Goal: Book appointment/travel/reservation

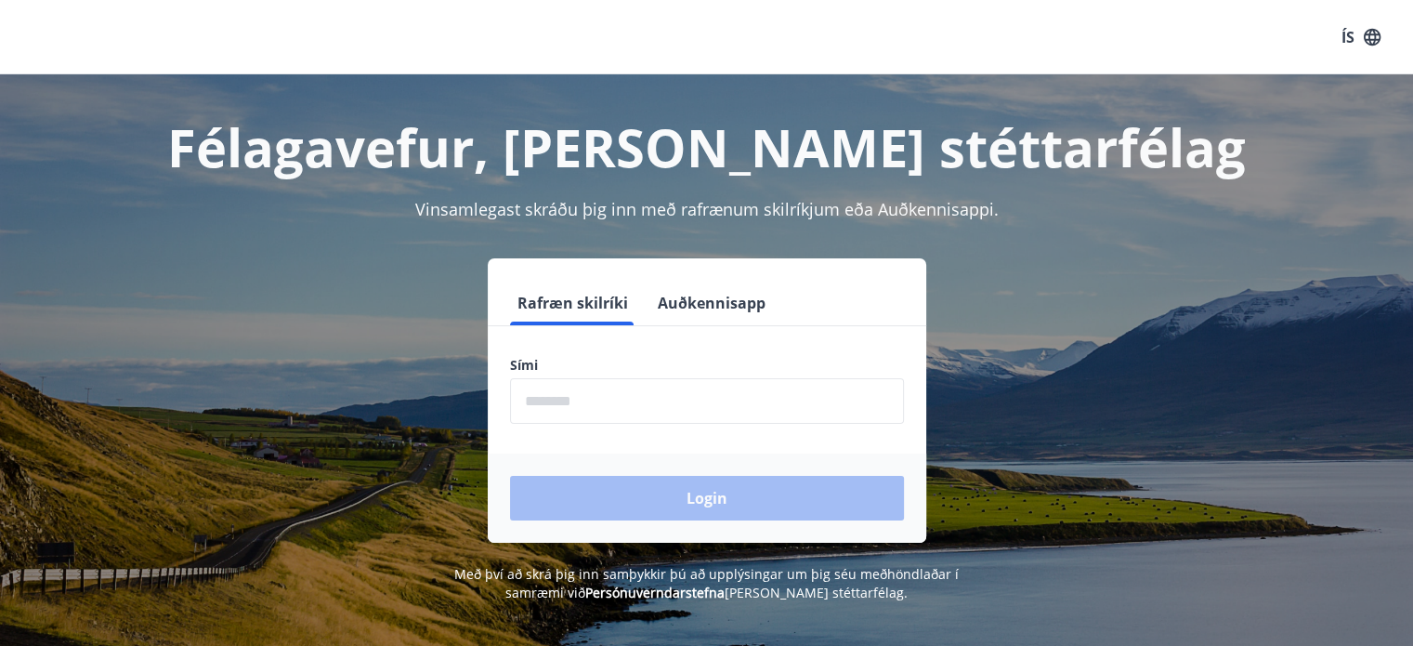
click at [706, 411] on input "phone" at bounding box center [707, 401] width 394 height 46
type input "********"
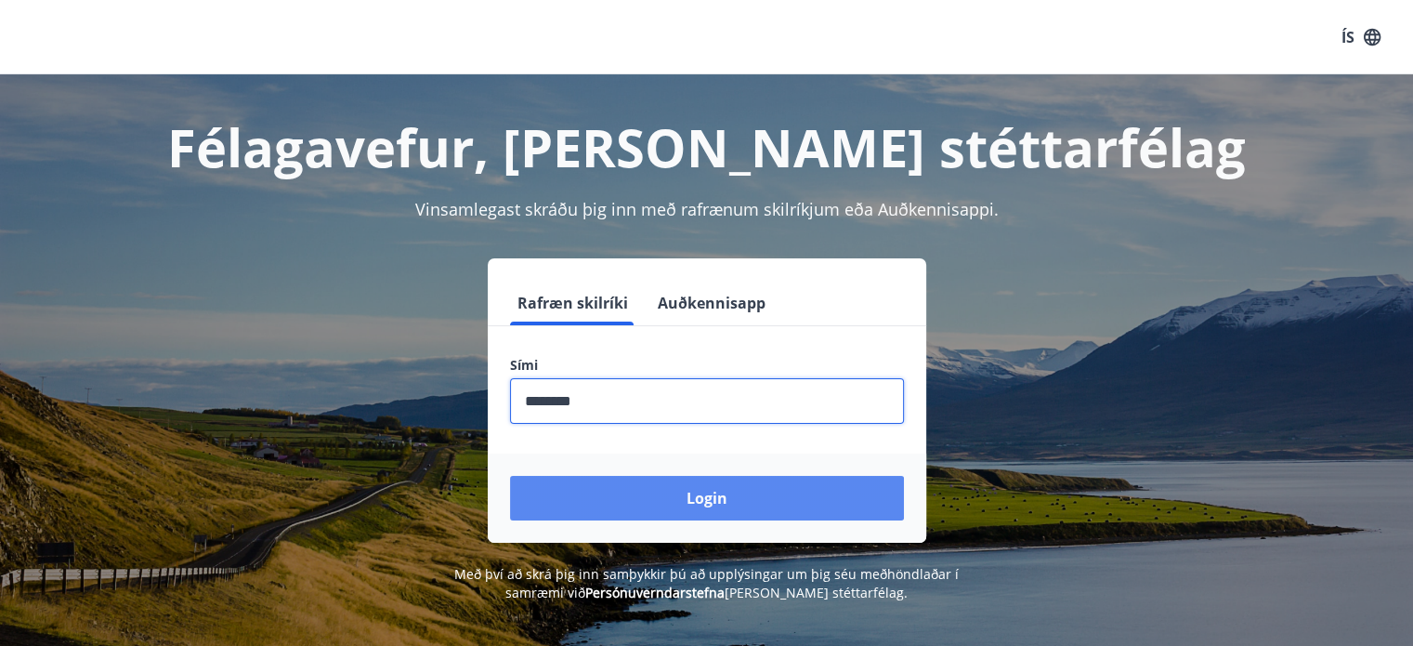
click at [687, 478] on button "Login" at bounding box center [707, 498] width 394 height 45
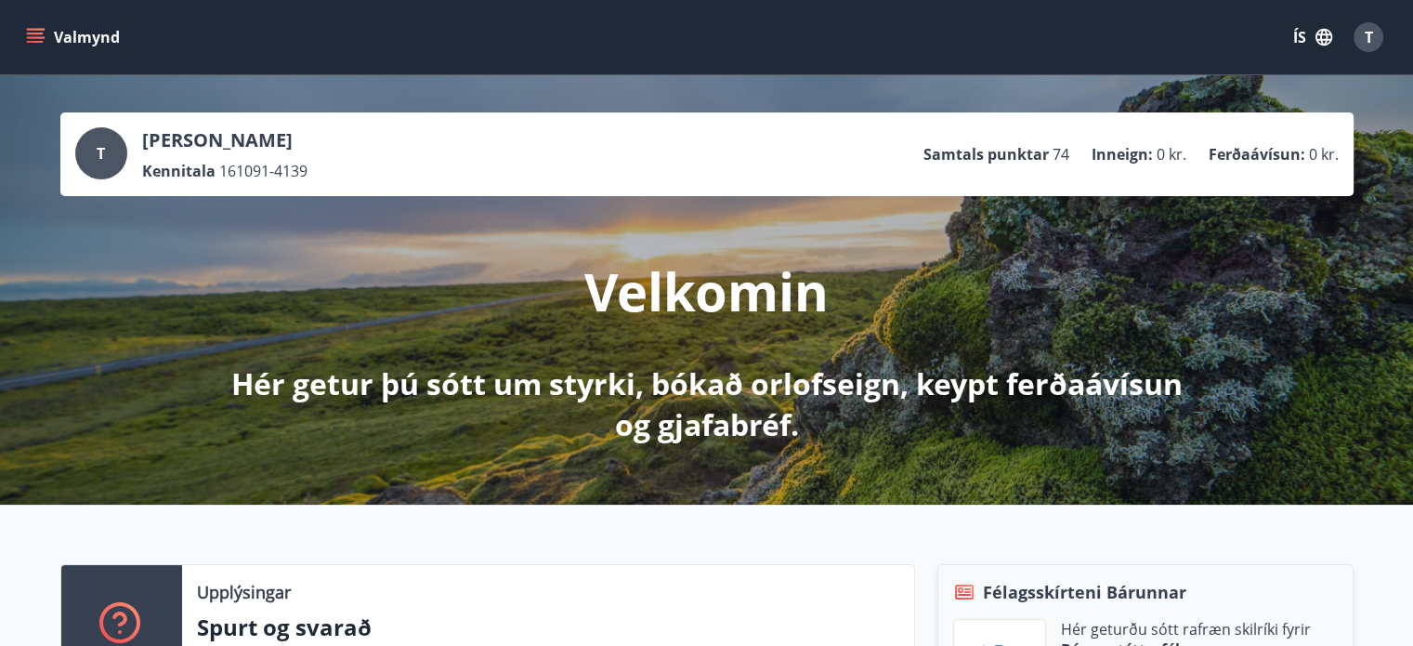
click at [1302, 37] on button "ÍS" at bounding box center [1312, 36] width 59 height 33
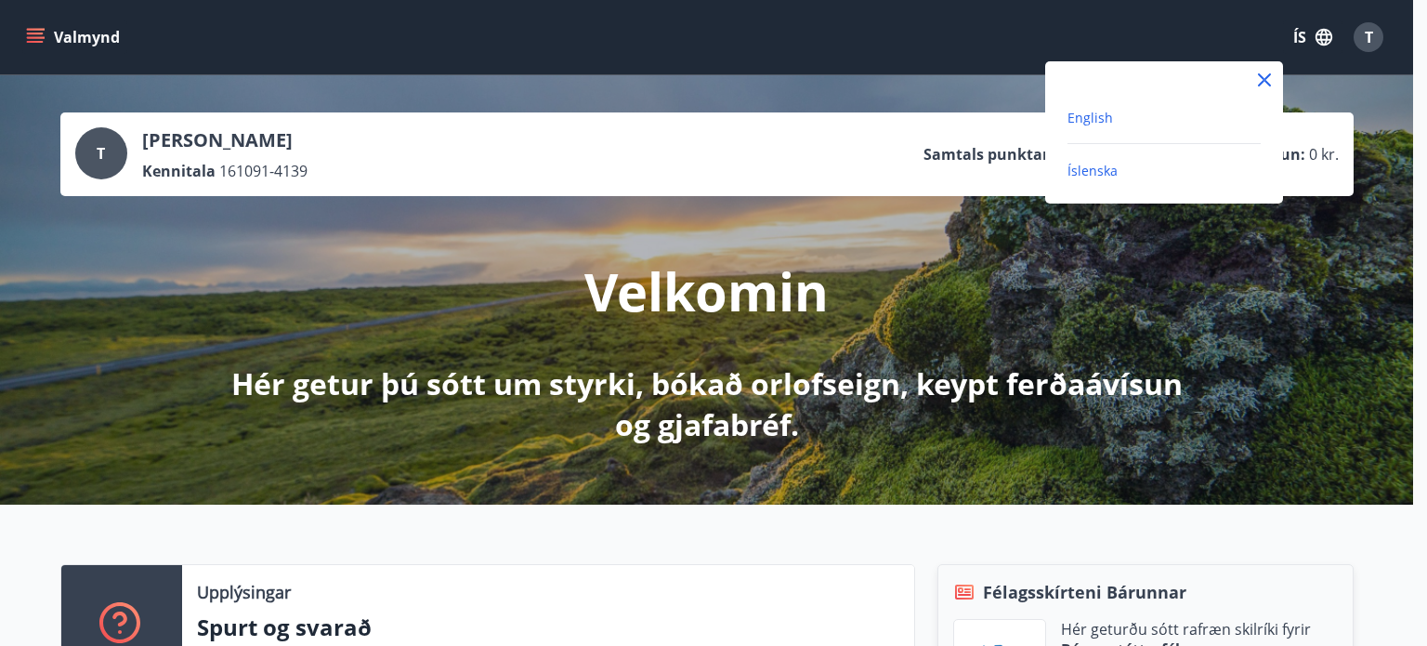
click at [1094, 122] on span "English" at bounding box center [1090, 118] width 46 height 18
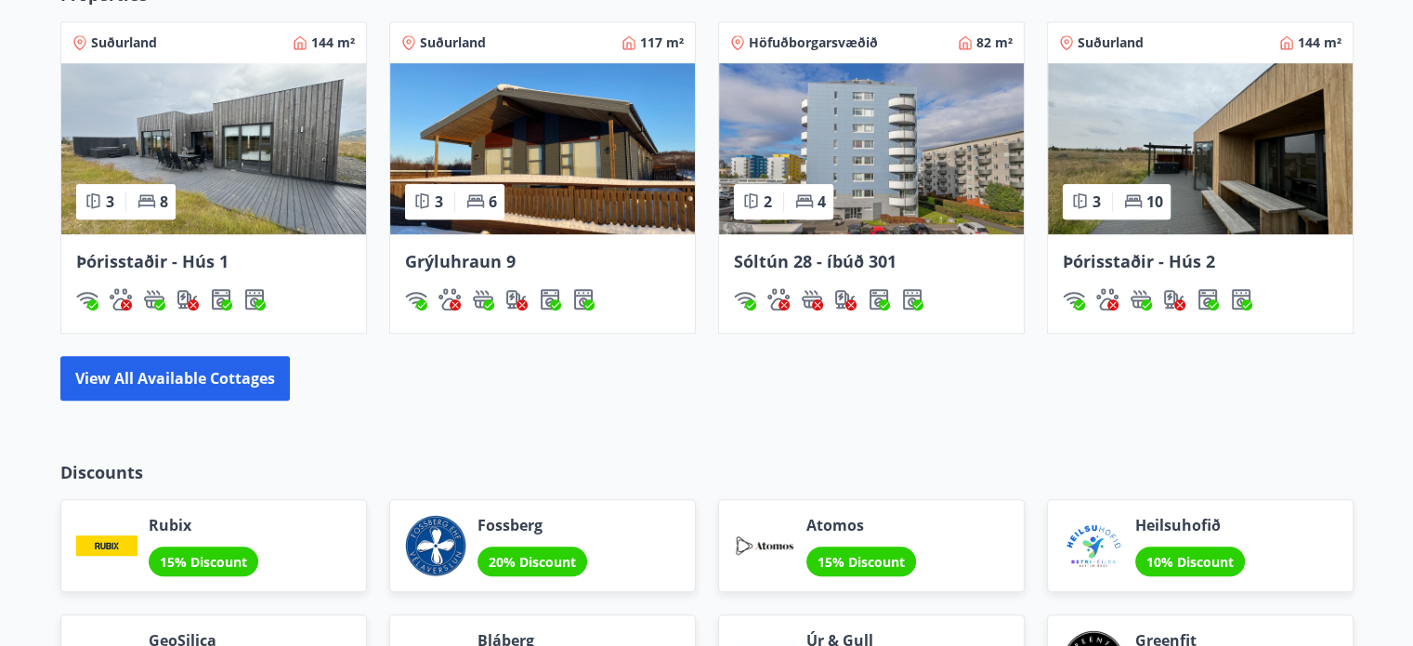
scroll to position [1208, 0]
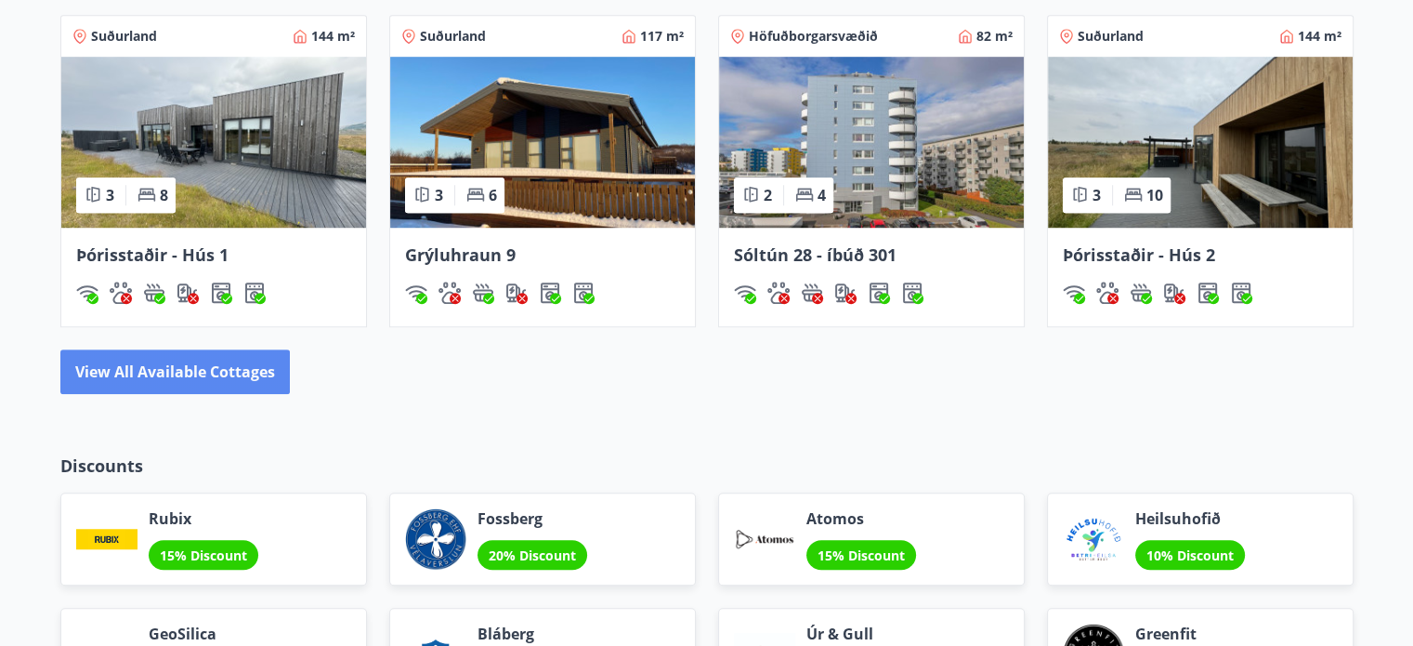
click at [208, 377] on button "View all available cottages" at bounding box center [174, 371] width 229 height 45
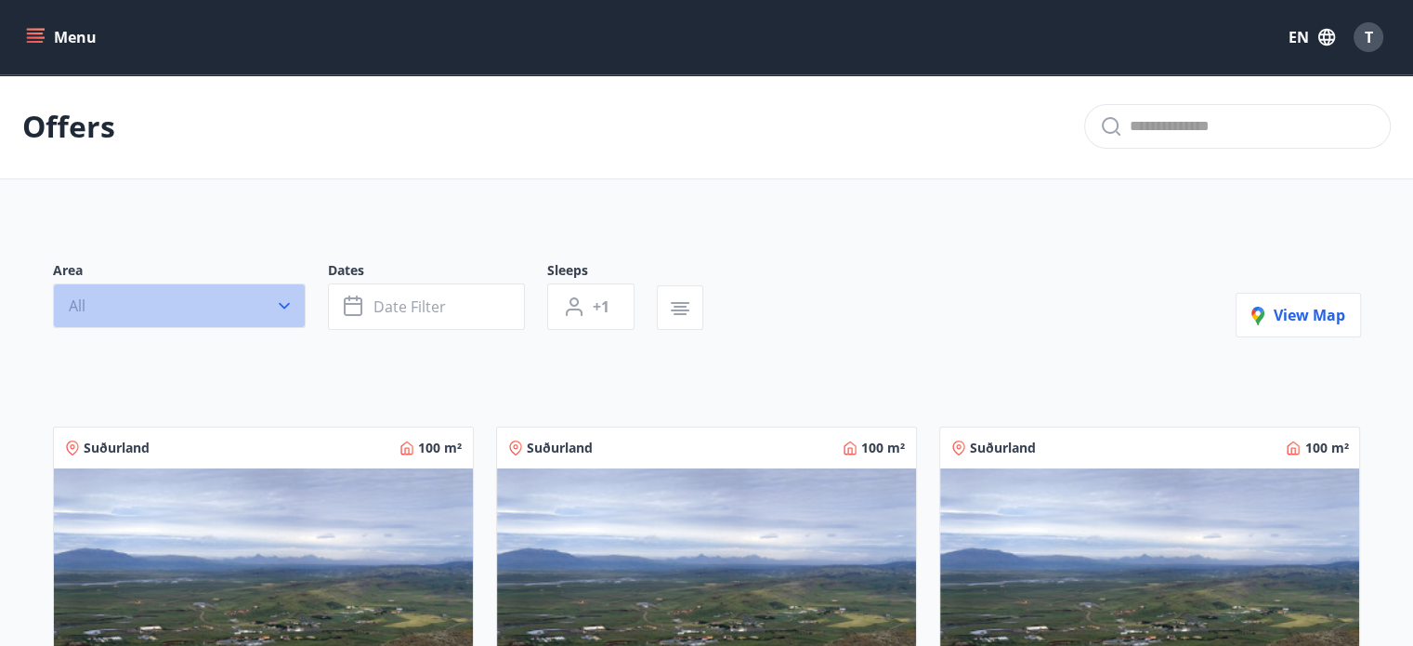
click at [260, 308] on button "All" at bounding box center [179, 305] width 253 height 45
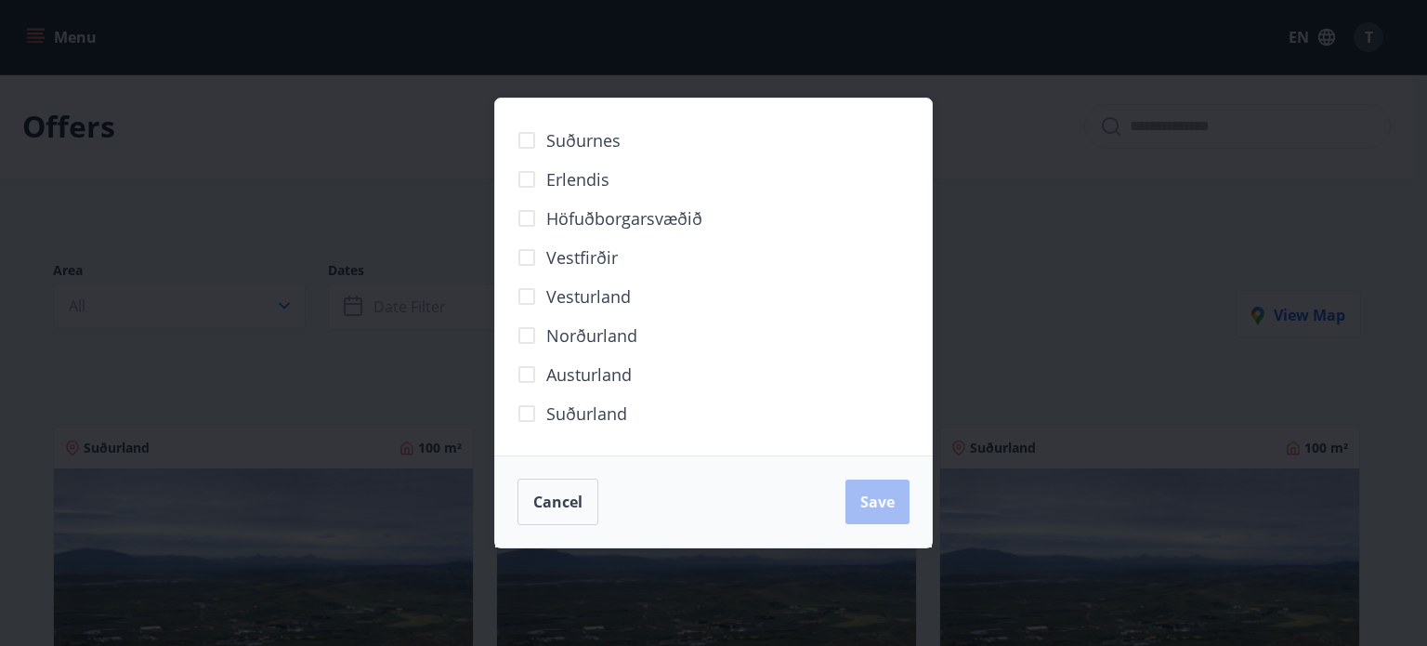
click at [333, 196] on div "Suðurnes Erlendis Höfuðborgarsvæðið Vestfirðir Vesturland Norðurland Austurland…" at bounding box center [713, 323] width 1427 height 646
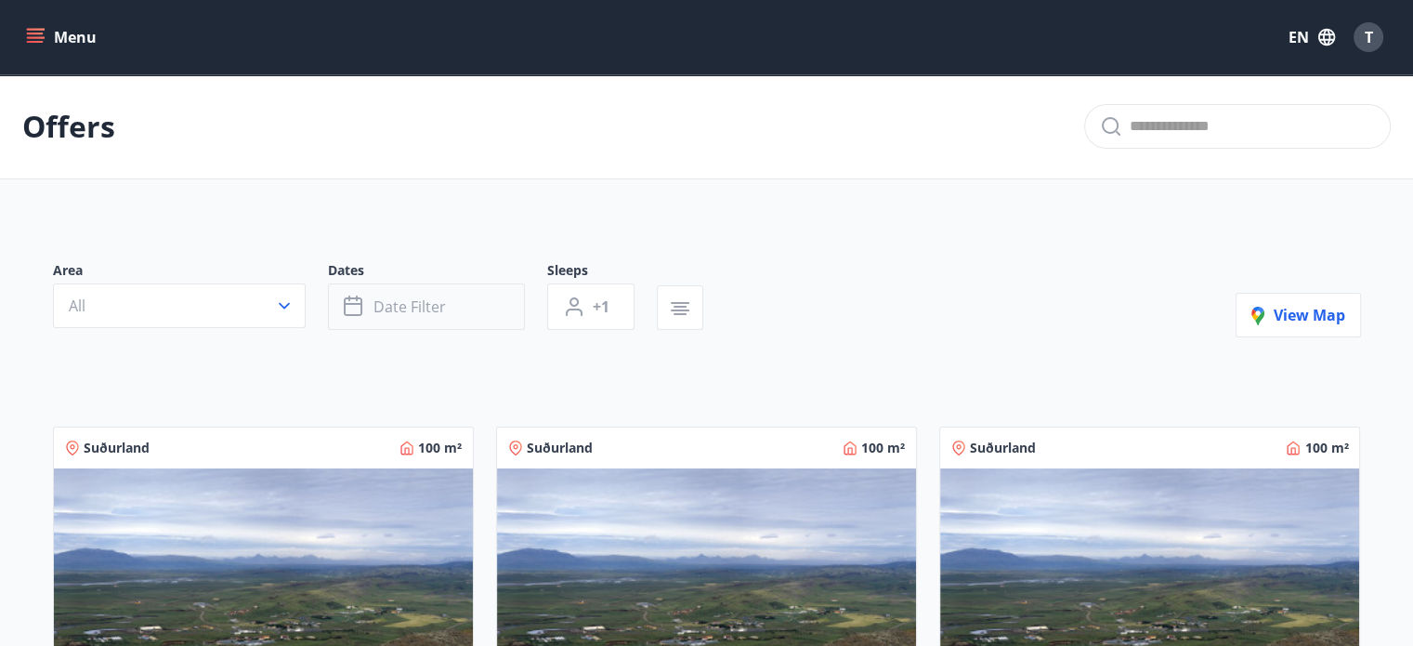
click at [483, 300] on button "Date filter" at bounding box center [426, 306] width 197 height 46
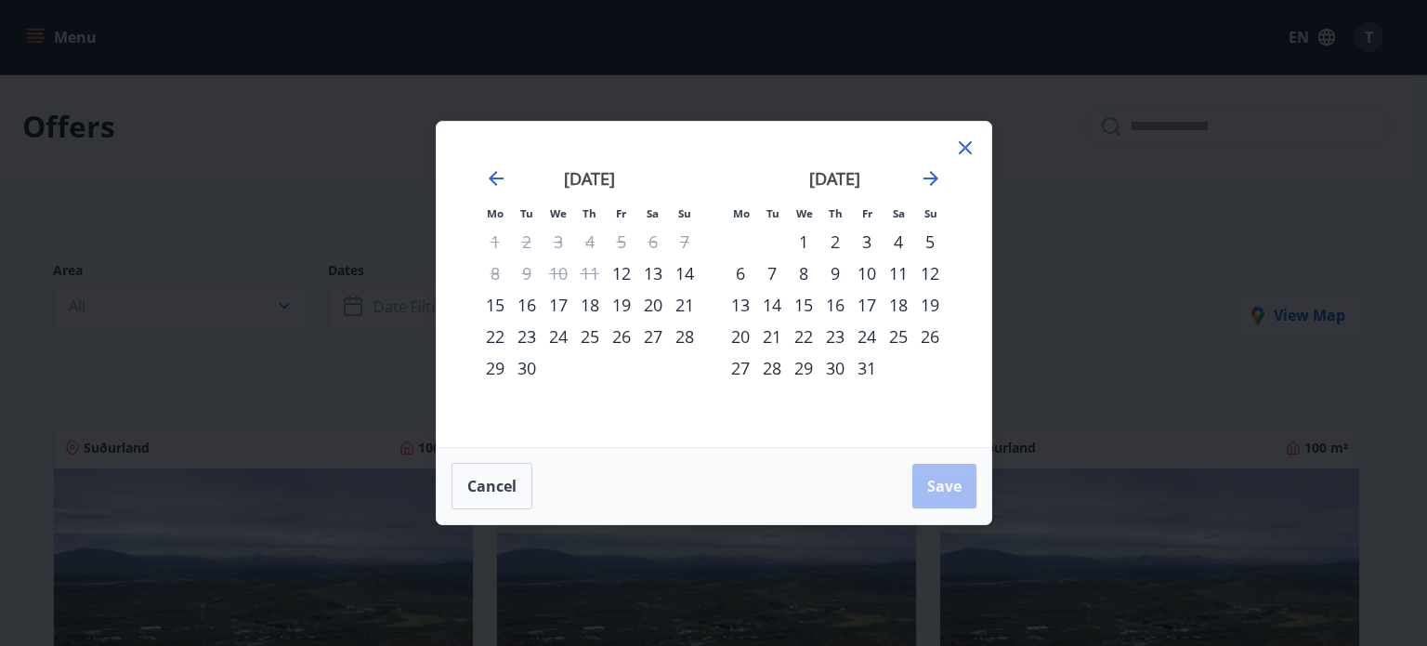
click at [873, 301] on div "17" at bounding box center [867, 305] width 32 height 32
click at [929, 308] on div "19" at bounding box center [930, 305] width 32 height 32
click at [933, 492] on span "Save" at bounding box center [944, 486] width 34 height 20
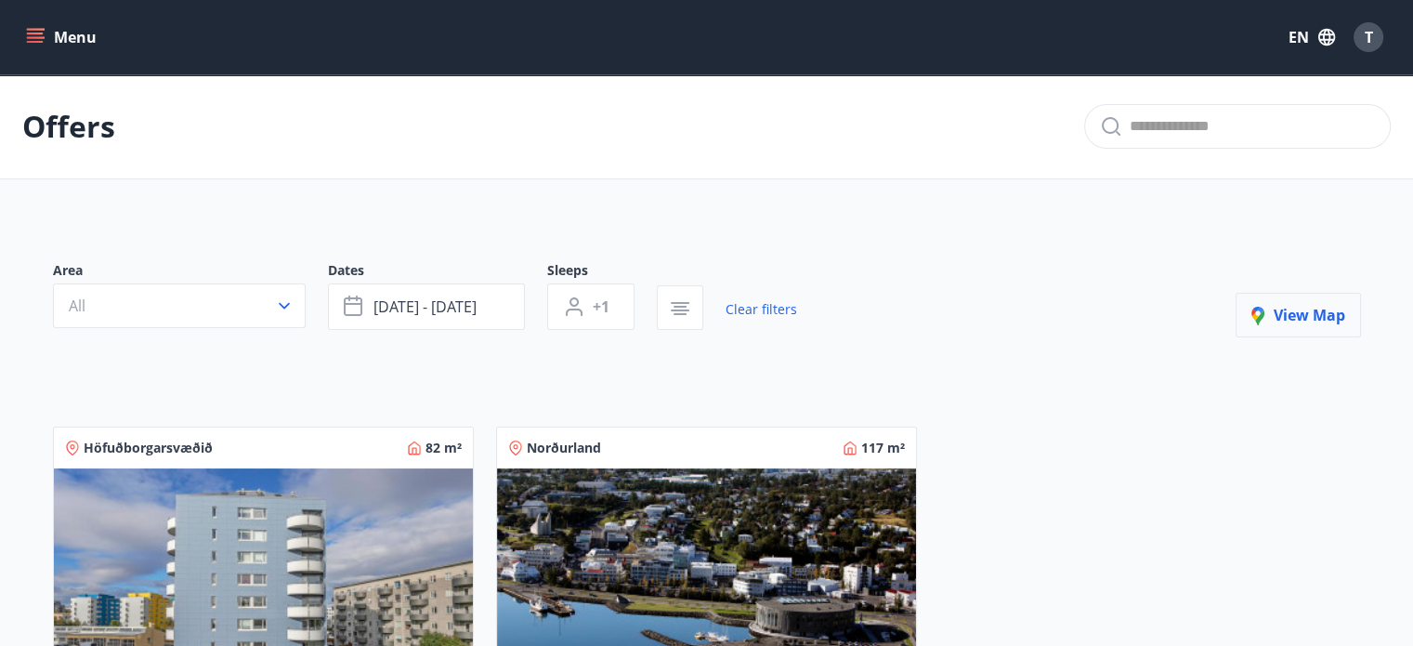
click at [1330, 315] on span "View map" at bounding box center [1298, 315] width 94 height 20
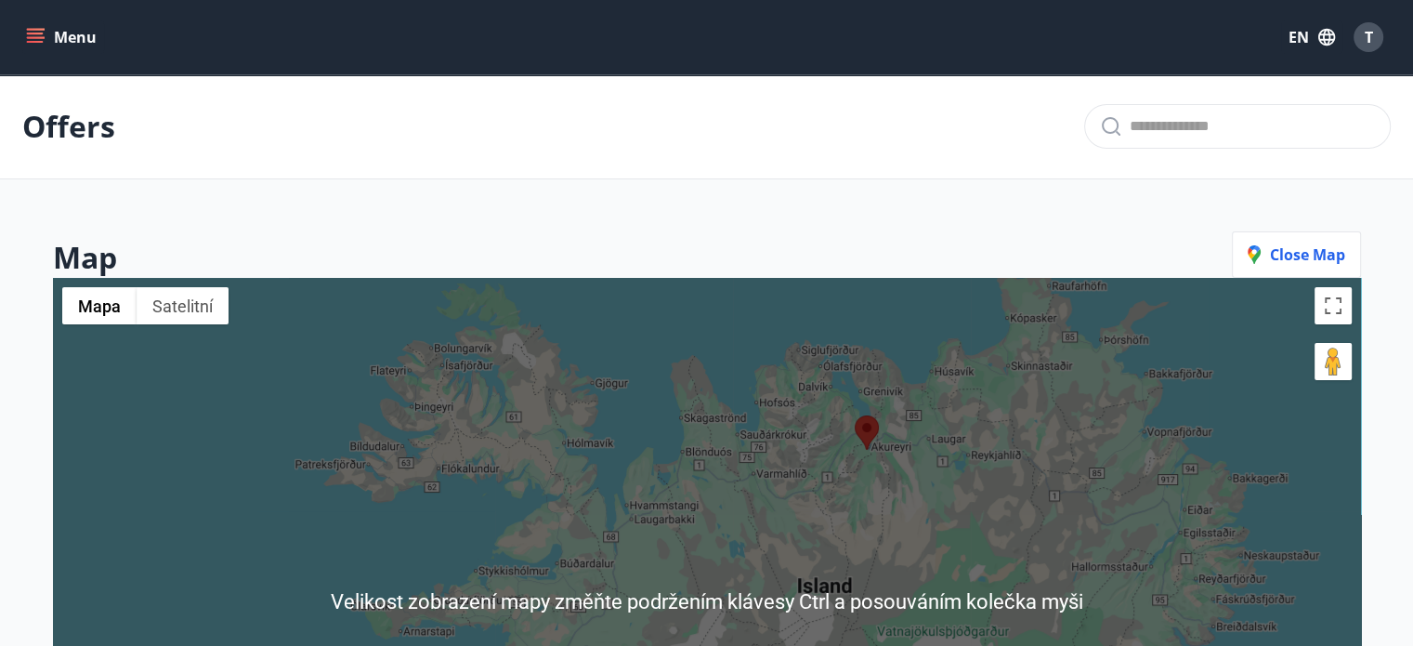
click at [52, 33] on button "Menu" at bounding box center [63, 36] width 82 height 33
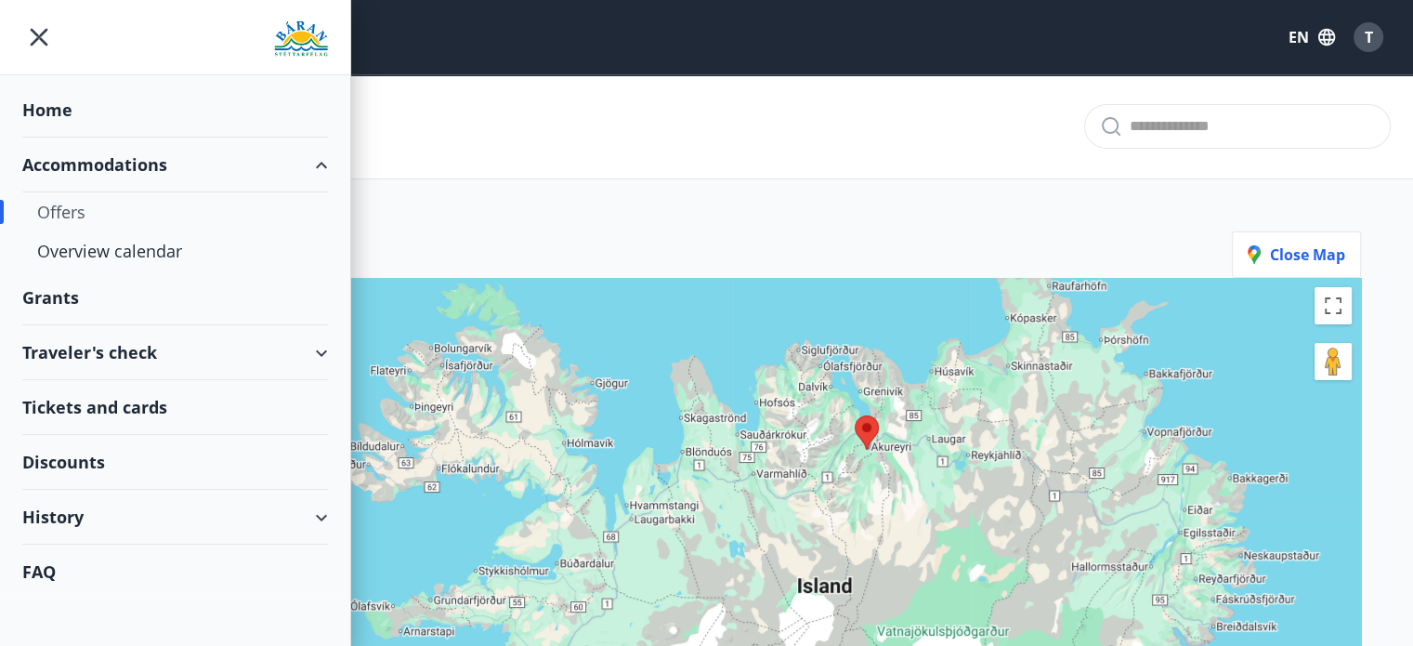
click at [334, 159] on div "Accommodations" at bounding box center [175, 164] width 350 height 55
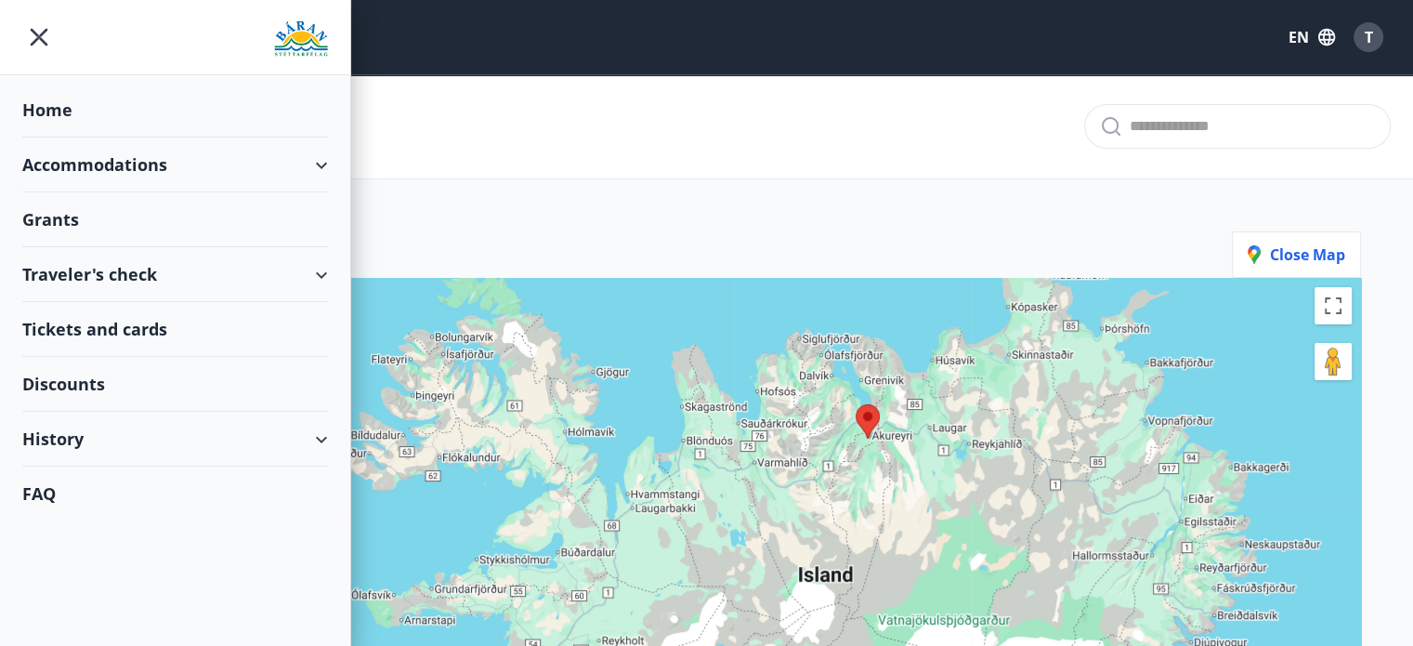
click at [334, 159] on div "Accommodations" at bounding box center [175, 164] width 350 height 55
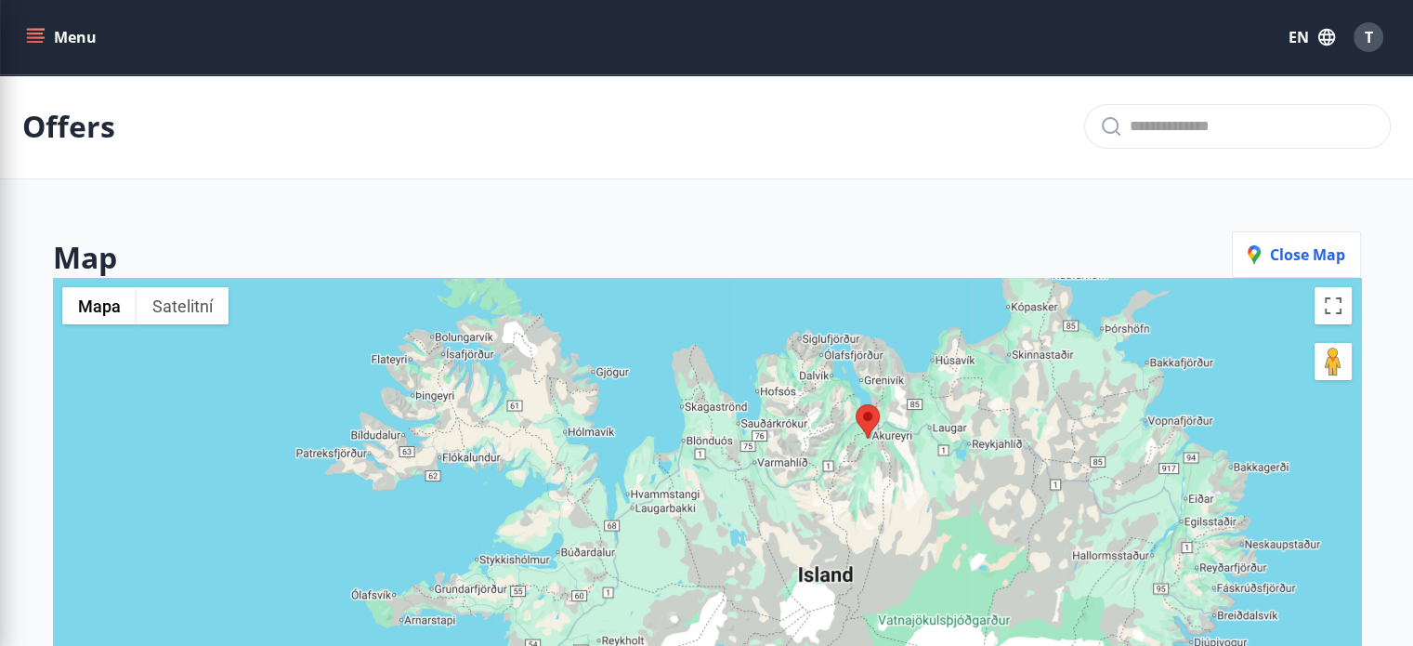
click at [467, 248] on div "Map Close map" at bounding box center [707, 254] width 1308 height 46
click at [97, 20] on div "Menu" at bounding box center [63, 36] width 82 height 33
click at [93, 33] on button "Menu" at bounding box center [63, 36] width 82 height 33
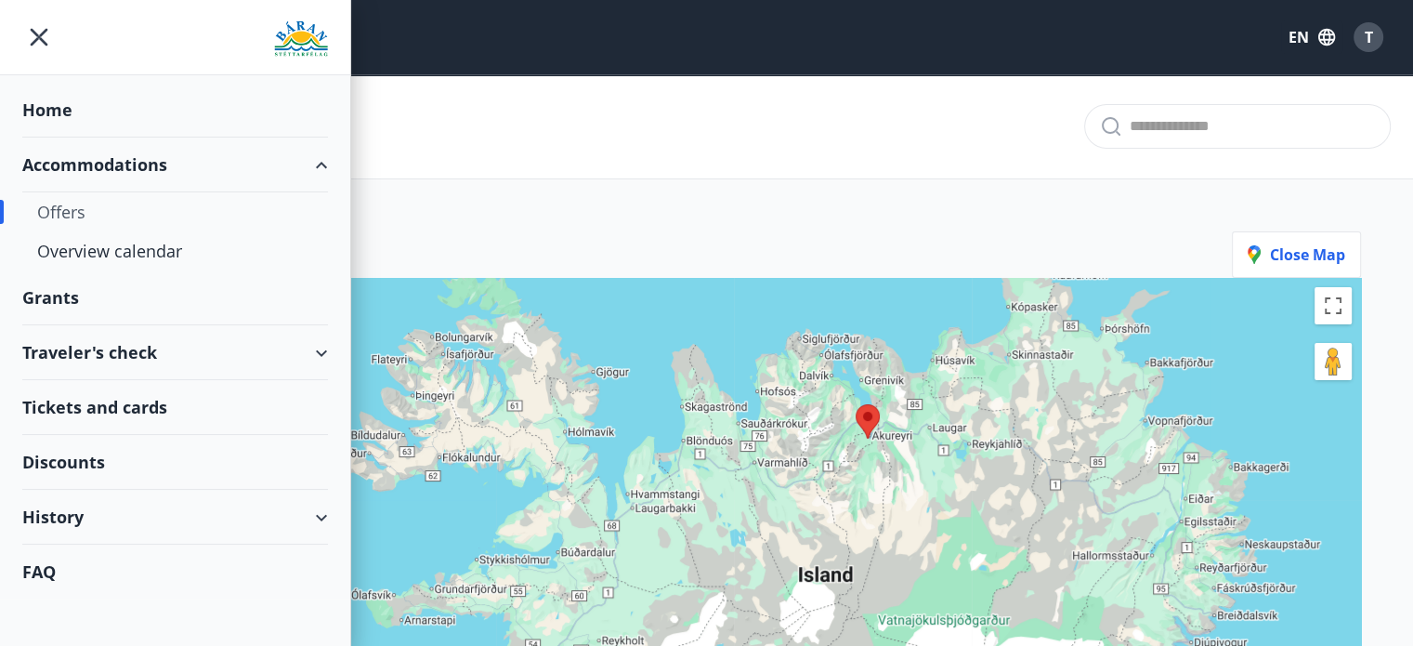
click at [93, 33] on div at bounding box center [175, 37] width 350 height 75
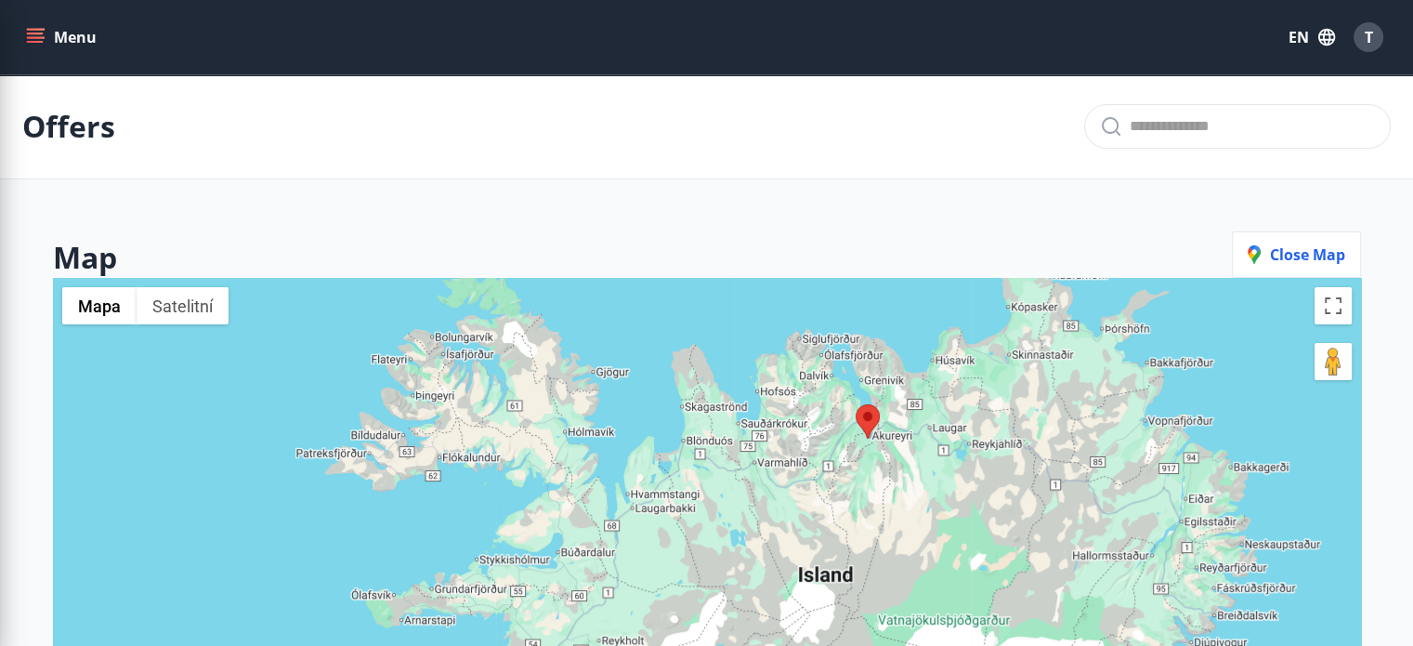
click at [1029, 192] on main "Offers Map Close map ← Posunout doleva → Posunout doprava ↑ Posunout nahoru ↓ P…" at bounding box center [706, 506] width 1413 height 864
drag, startPoint x: 127, startPoint y: 11, endPoint x: 104, endPoint y: 68, distance: 61.2
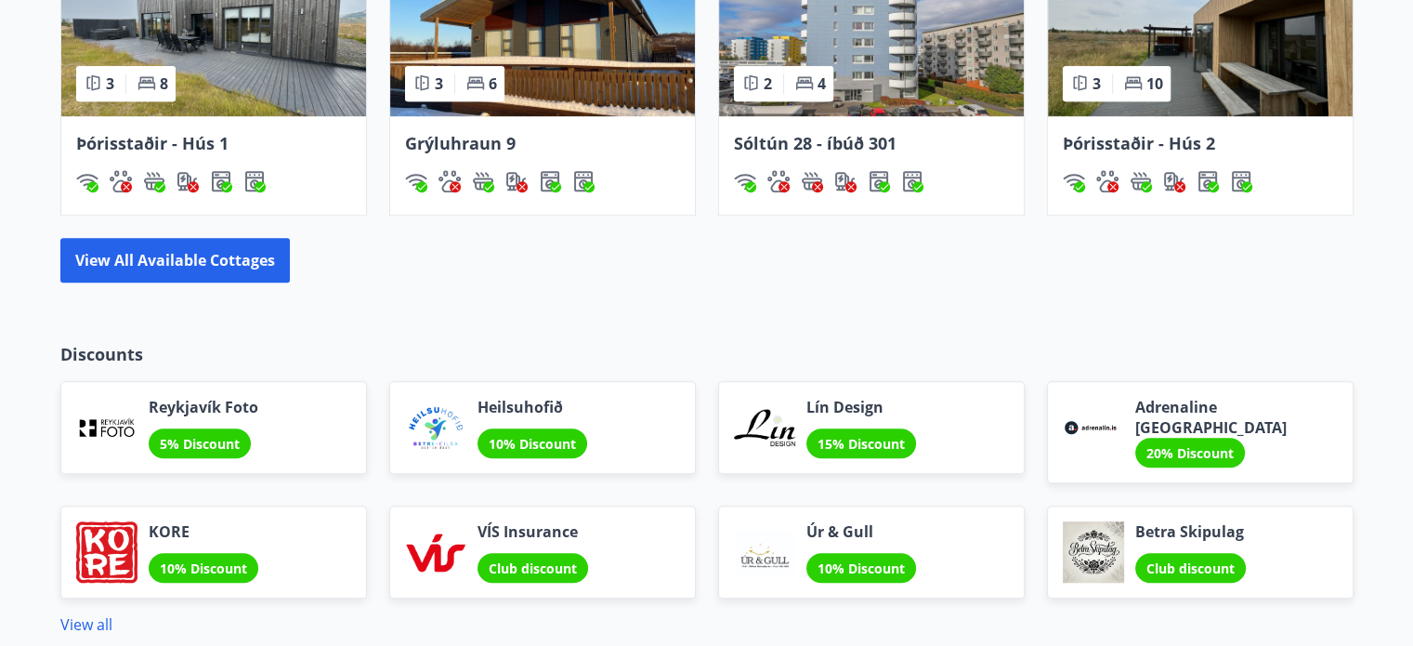
scroll to position [1527, 0]
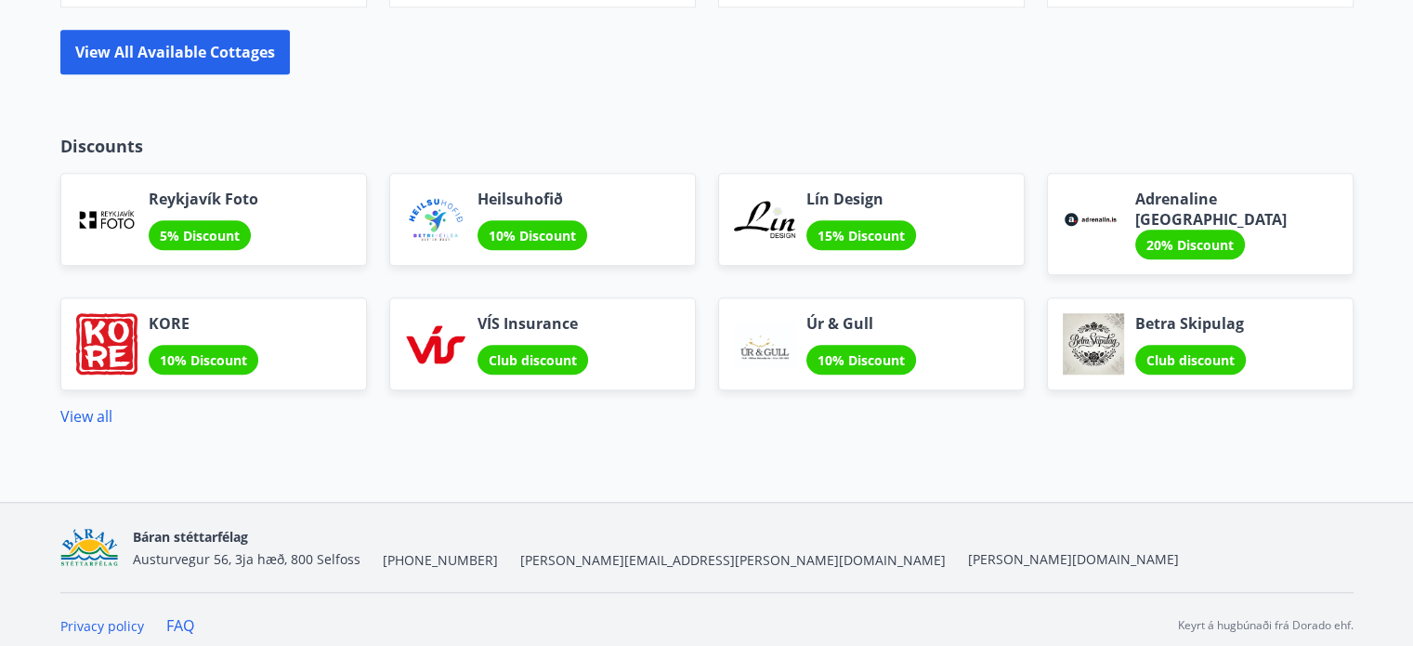
click at [576, 226] on div "10% Discount" at bounding box center [532, 235] width 110 height 30
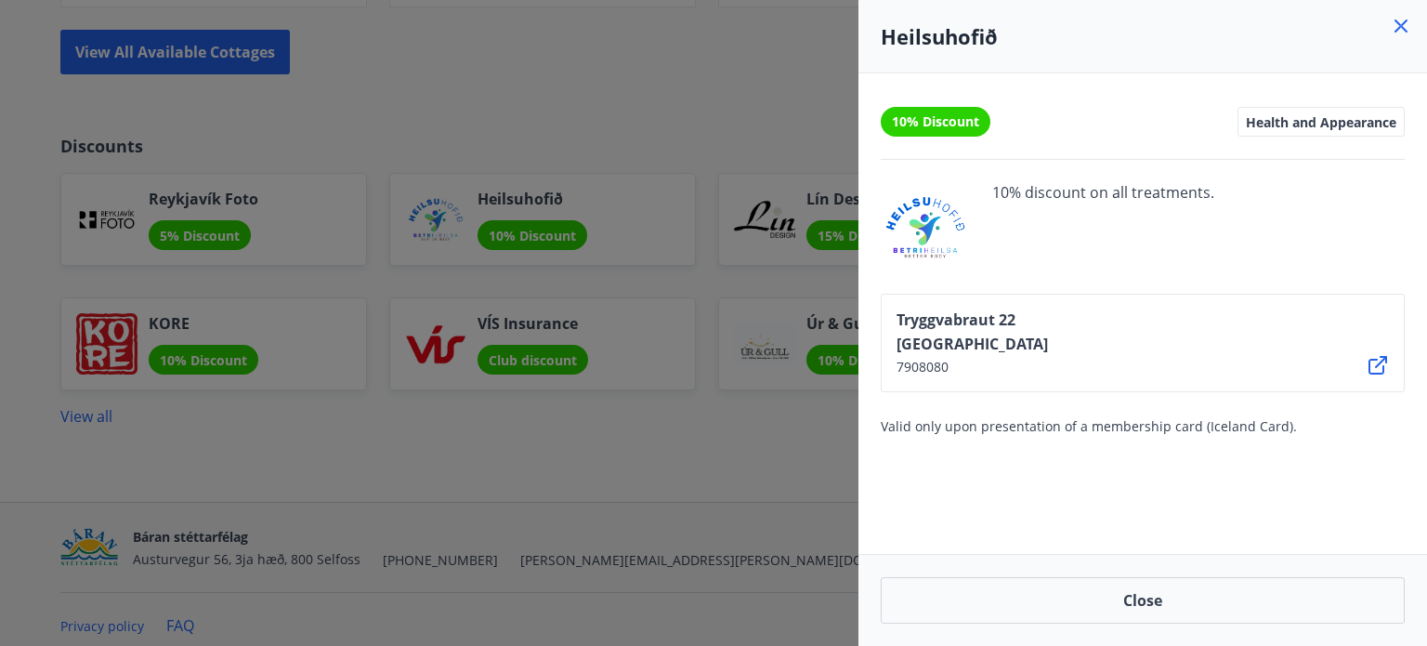
click at [1401, 33] on icon at bounding box center [1401, 26] width 22 height 22
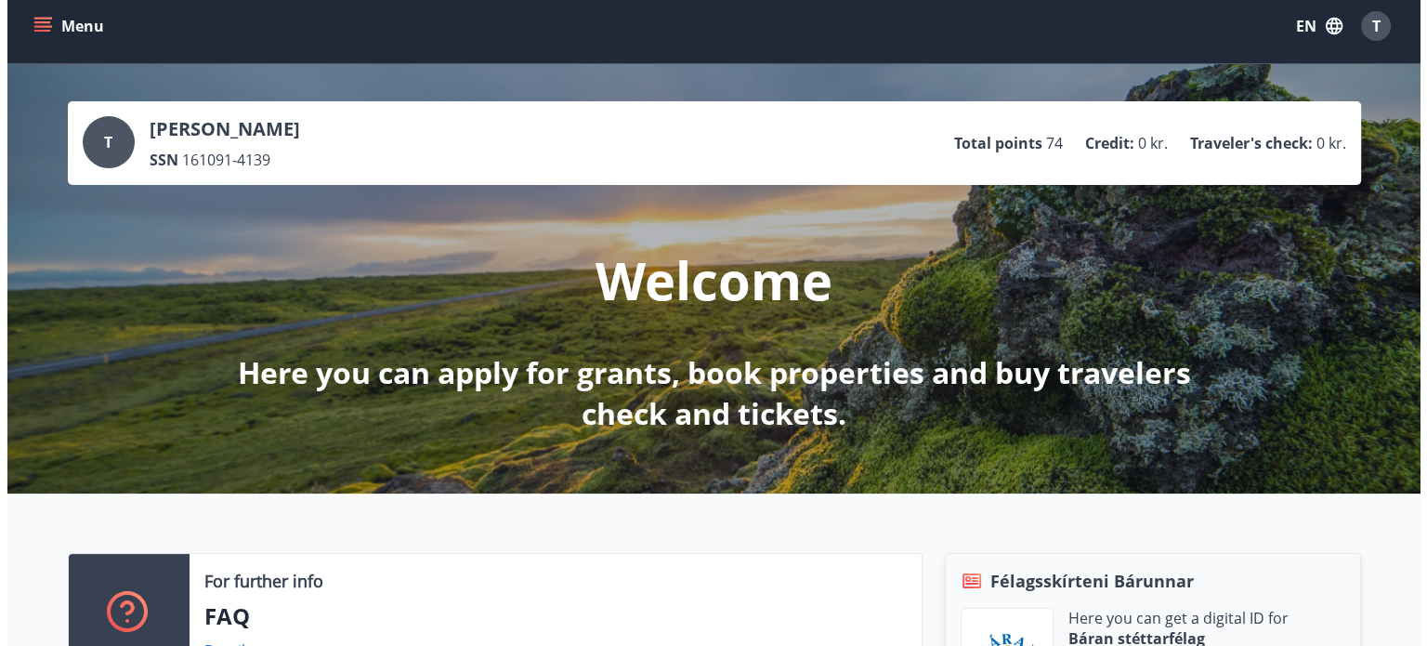
scroll to position [0, 0]
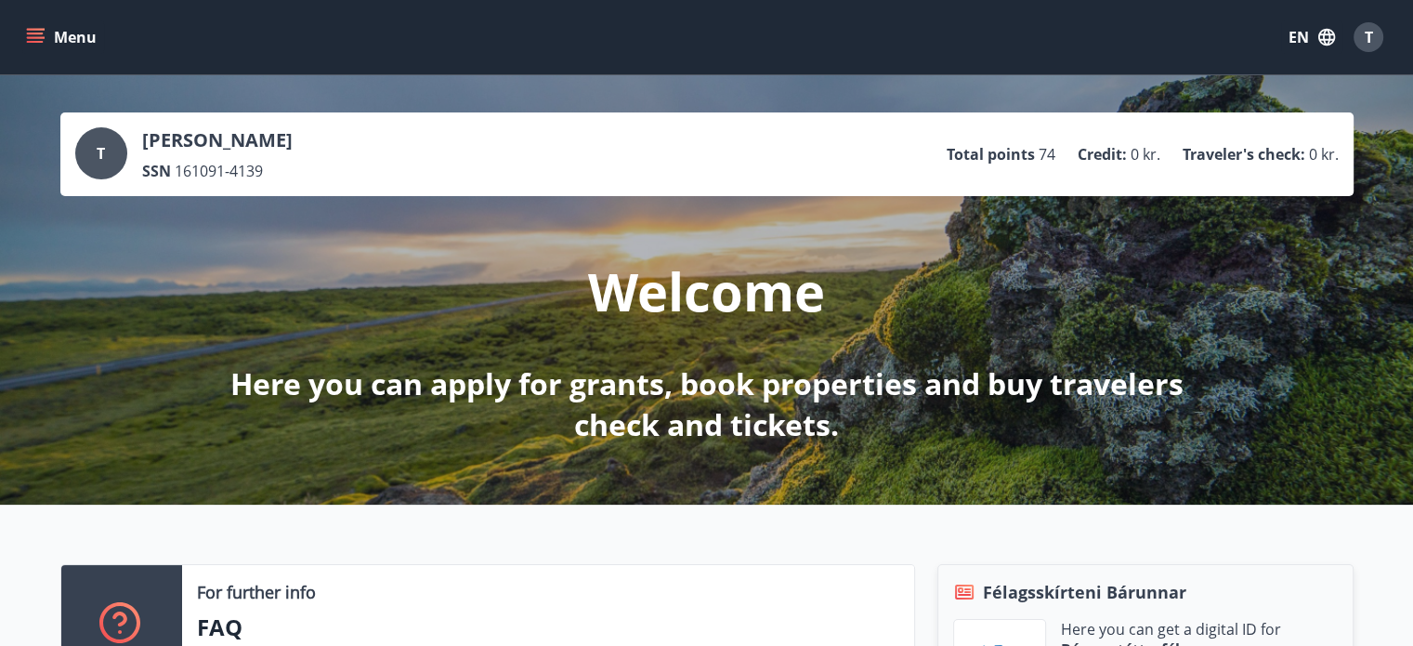
click at [1362, 36] on div "T" at bounding box center [1368, 37] width 30 height 30
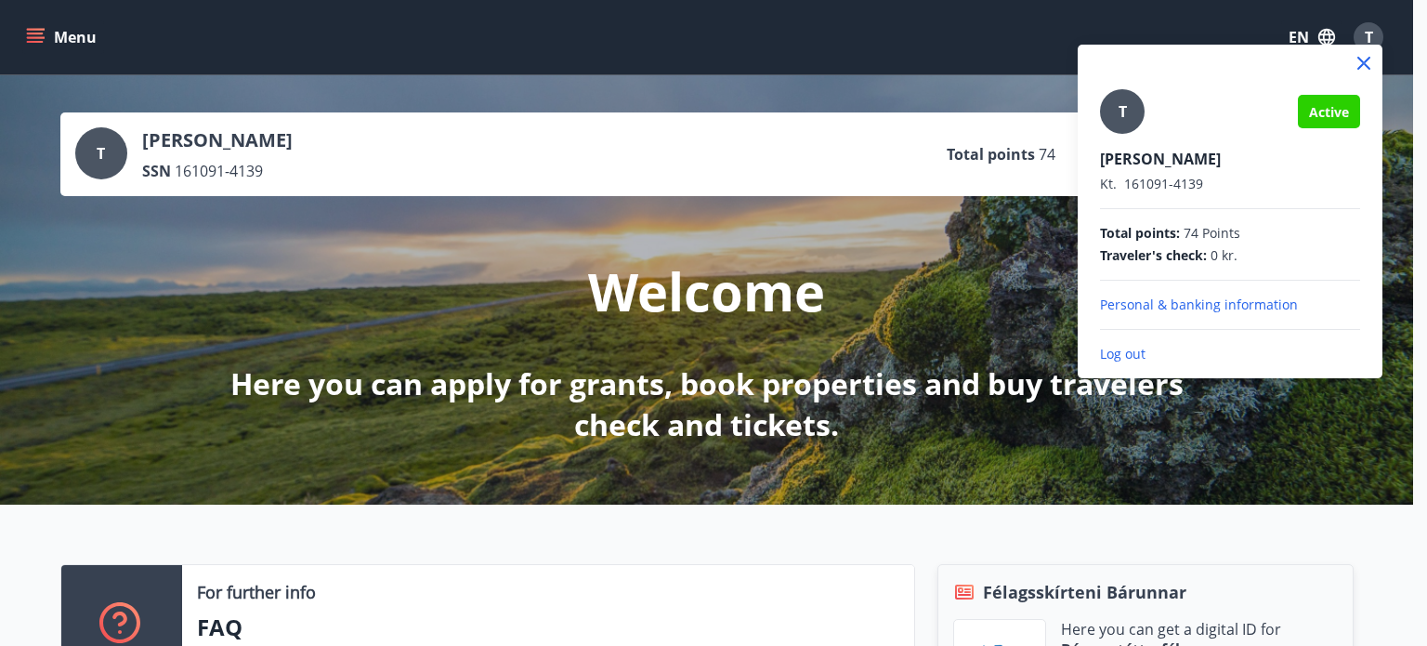
click at [1130, 358] on p "Log out" at bounding box center [1230, 354] width 260 height 19
